Goal: Task Accomplishment & Management: Use online tool/utility

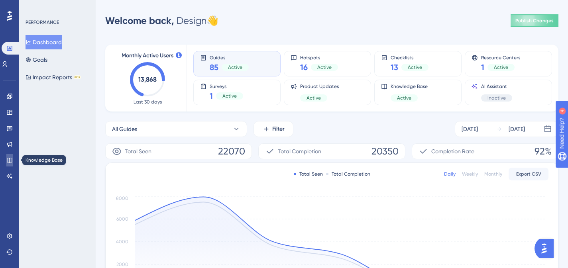
click at [13, 157] on link at bounding box center [9, 160] width 6 height 13
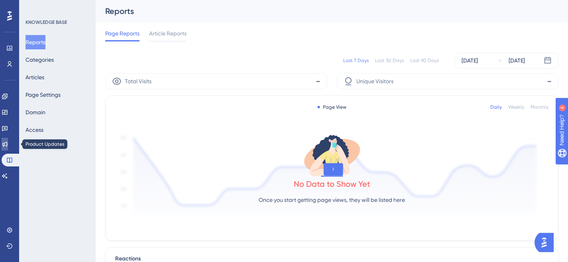
click at [7, 145] on icon at bounding box center [4, 144] width 5 height 5
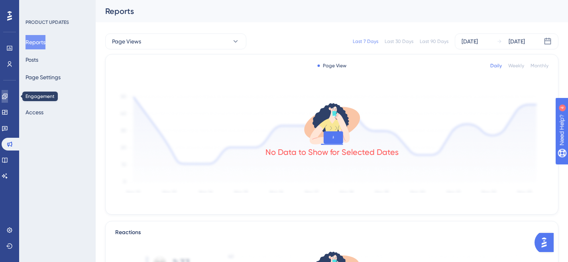
click at [4, 95] on link at bounding box center [5, 96] width 6 height 13
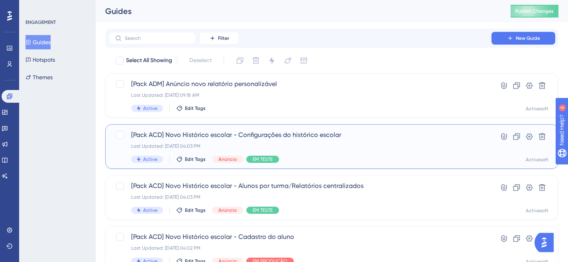
click at [211, 139] on span "[Pack ACD] Novo Histórico escolar - Configurações do histórico escolar" at bounding box center [299, 135] width 337 height 10
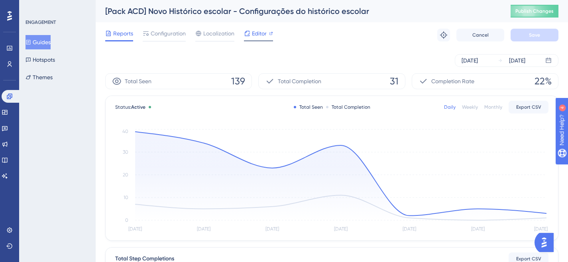
click at [253, 34] on span "Editor" at bounding box center [259, 34] width 15 height 10
click at [170, 35] on span "Configuration" at bounding box center [168, 34] width 35 height 10
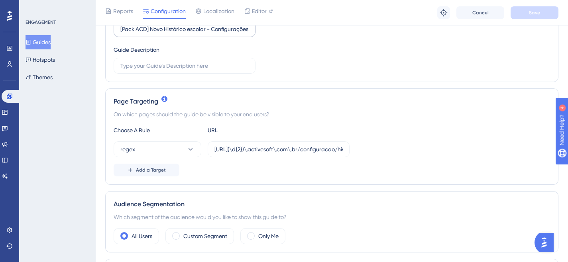
scroll to position [131, 0]
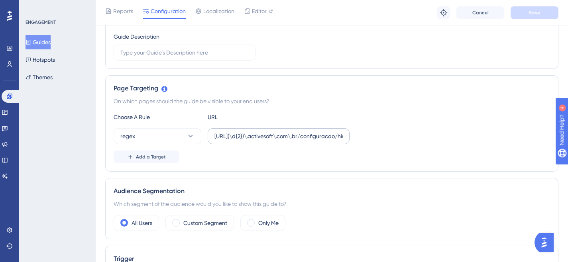
drag, startPoint x: 212, startPoint y: 133, endPoint x: 347, endPoint y: 136, distance: 134.3
click at [347, 136] on label "[URL](\d{2})\.activesoft\.com\.br/configuracao/historico_escolar/" at bounding box center [279, 136] width 142 height 16
click at [296, 139] on input "[URL](\d{2})\.activesoft\.com\.br/configuracao/historico_escolar/" at bounding box center [278, 136] width 128 height 9
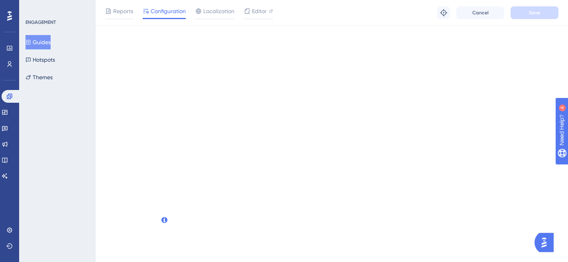
scroll to position [0, 0]
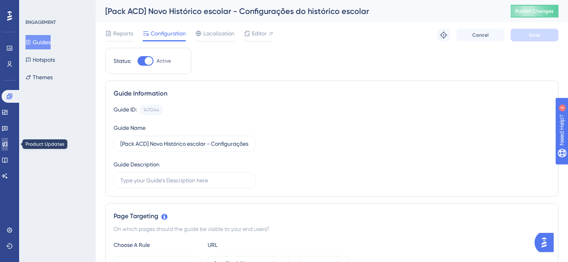
click at [8, 145] on link at bounding box center [5, 144] width 6 height 13
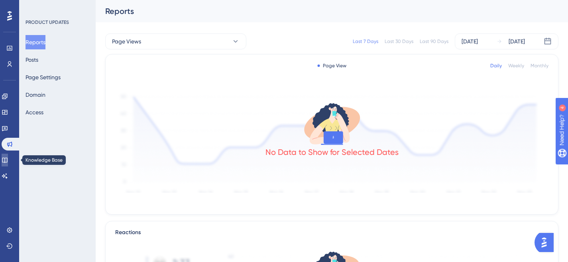
click at [8, 157] on link at bounding box center [5, 160] width 6 height 13
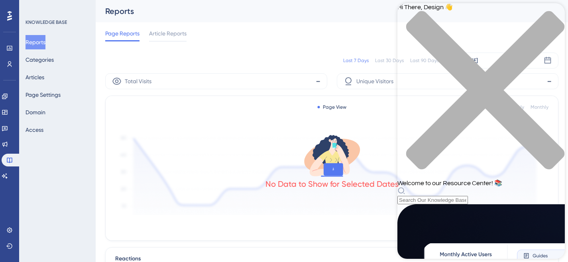
click at [556, 12] on div "close resource center" at bounding box center [480, 95] width 167 height 168
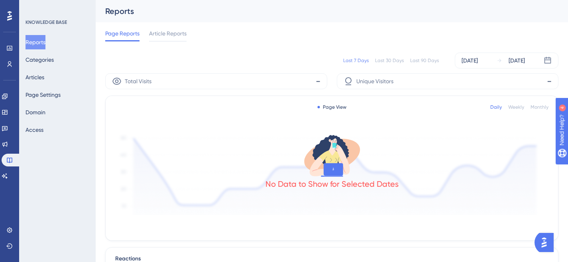
click at [542, 239] on img "Open AI Assistant Launcher" at bounding box center [543, 242] width 14 height 14
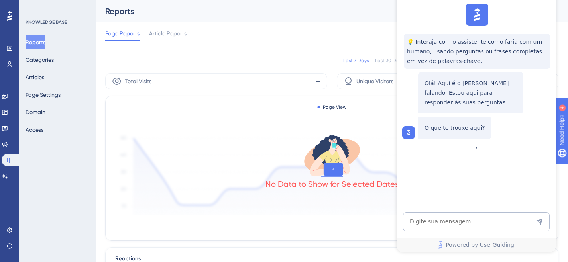
click at [303, 127] on div "No Data to Show for Selected Dates" at bounding box center [331, 171] width 433 height 88
click at [204, 131] on div "No Data to Show for Selected Dates" at bounding box center [331, 171] width 433 height 88
click at [271, 186] on div "No Data to Show for Selected Dates" at bounding box center [331, 183] width 133 height 11
click at [13, 47] on link at bounding box center [9, 48] width 6 height 13
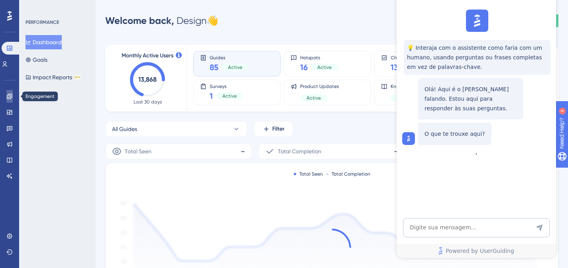
click at [10, 98] on icon at bounding box center [9, 96] width 6 height 6
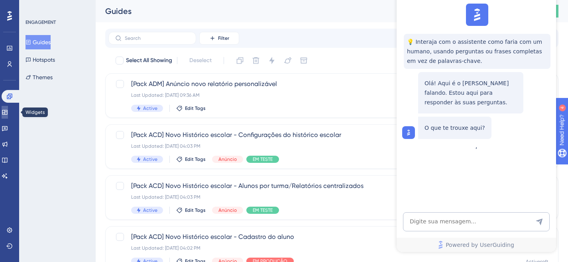
click at [8, 116] on link at bounding box center [5, 112] width 6 height 13
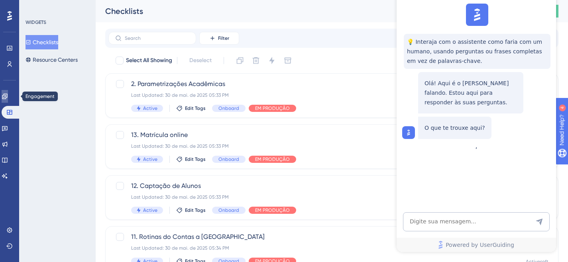
click at [8, 94] on link at bounding box center [5, 96] width 6 height 13
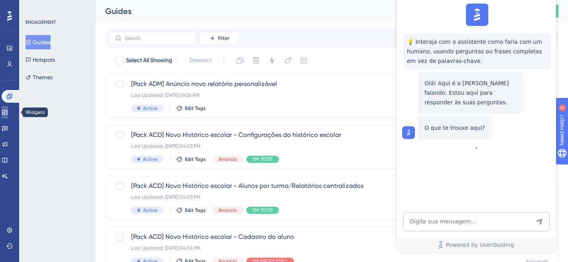
click at [8, 114] on icon at bounding box center [5, 112] width 6 height 6
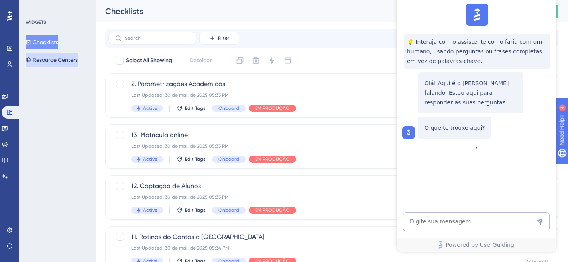
click at [64, 55] on button "Resource Centers" at bounding box center [51, 60] width 52 height 14
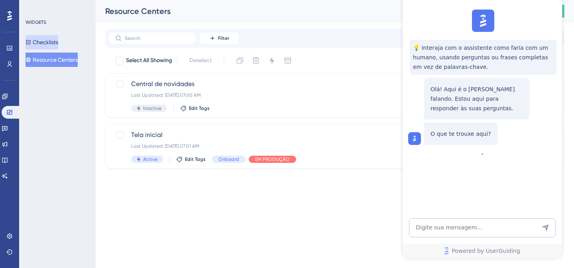
click at [57, 43] on button "Checklists" at bounding box center [41, 42] width 33 height 14
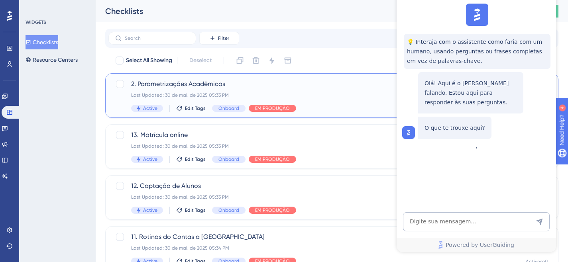
click at [212, 90] on div "2. Parametrizações Acadêmicas Last Updated: [DATE] 05:33 PM Active Edit Tags On…" at bounding box center [299, 95] width 337 height 33
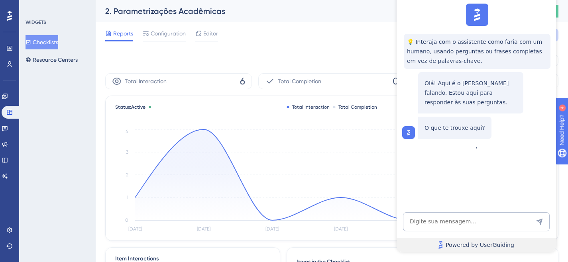
click at [529, 243] on link "Powered by UserGuiding" at bounding box center [475, 245] width 159 height 14
click at [473, 20] on img at bounding box center [477, 15] width 18 height 18
click at [418, 28] on div "💡 Interaja com o assistente como faria com um humano, usando perguntas ou frase…" at bounding box center [475, 71] width 159 height 142
click at [418, 4] on div "💡 Interaja com o assistente como faria com um humano, usando perguntas ou frase…" at bounding box center [475, 71] width 159 height 142
